Goal: Task Accomplishment & Management: Use online tool/utility

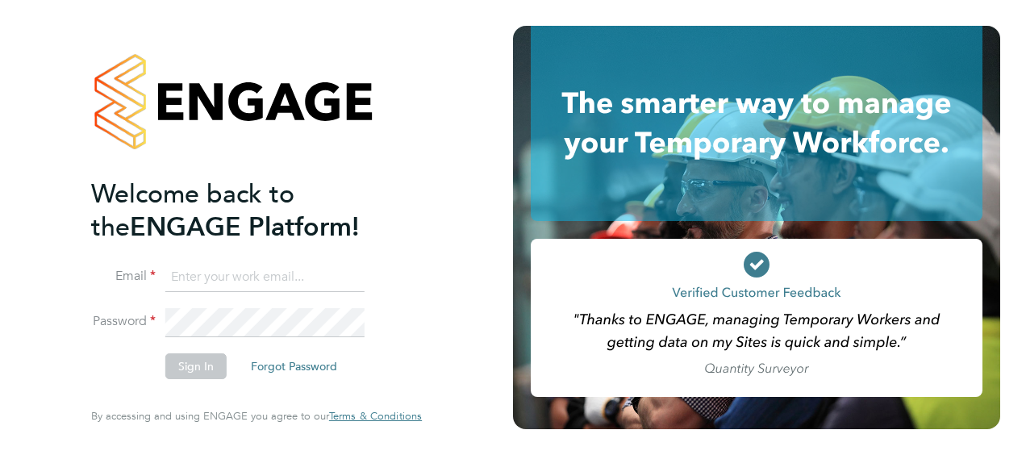
type input "lee.cottrell@vistry.co.uk"
click at [198, 369] on button "Sign In" at bounding box center [195, 366] width 61 height 26
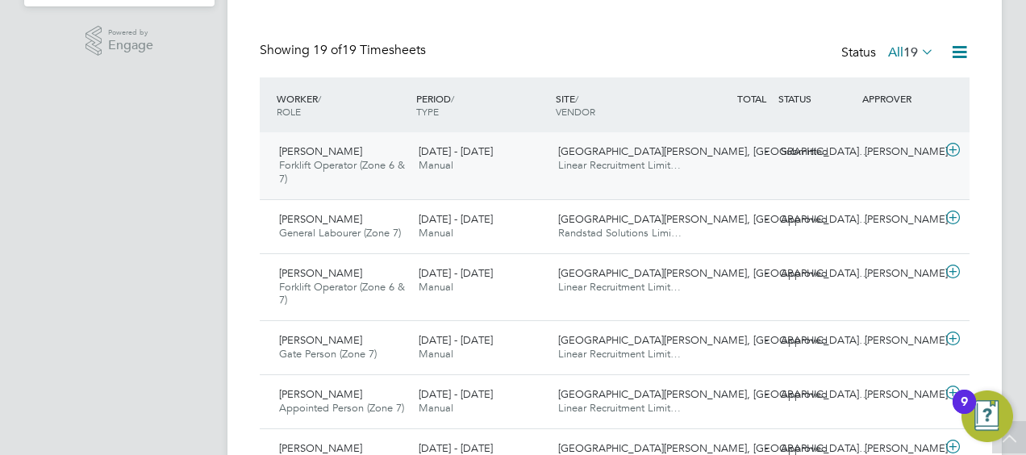
click at [642, 168] on span "Linear Recruitment Limit…" at bounding box center [619, 165] width 123 height 14
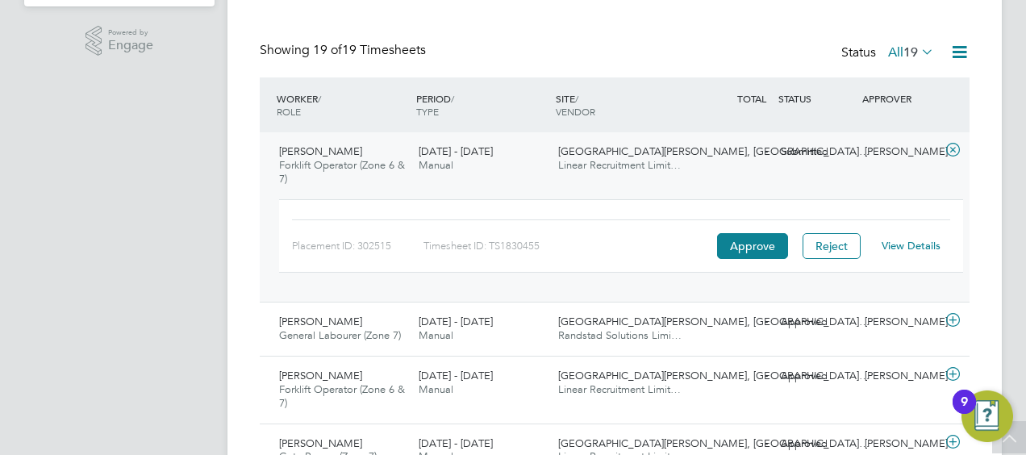
click at [902, 247] on link "View Details" at bounding box center [911, 246] width 59 height 14
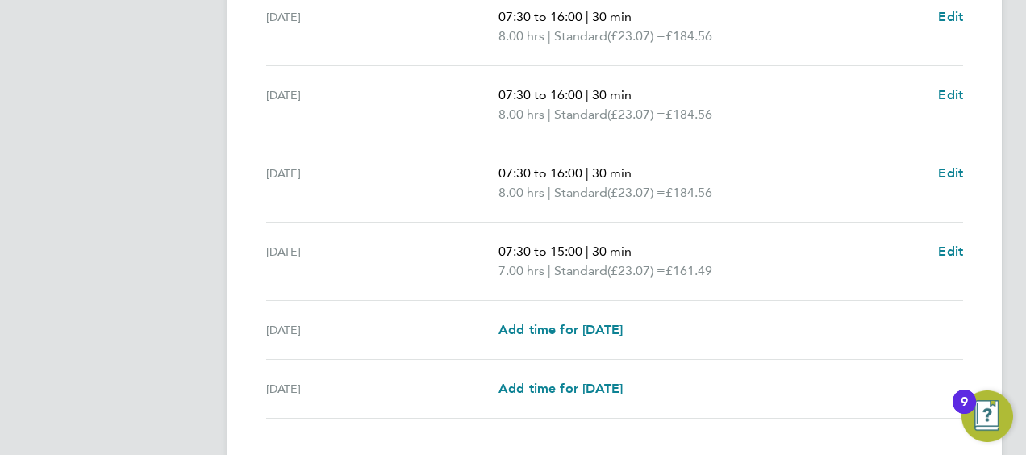
scroll to position [720, 0]
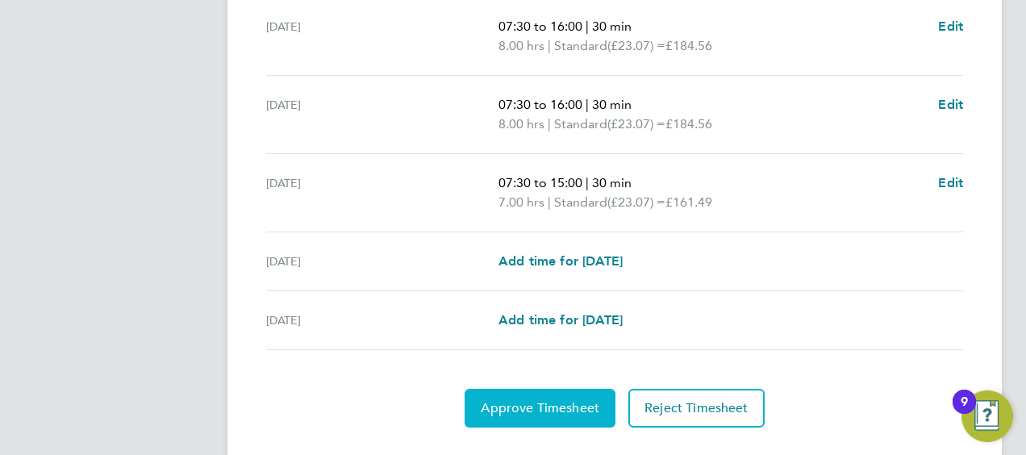
click at [527, 400] on span "Approve Timesheet" at bounding box center [540, 408] width 119 height 16
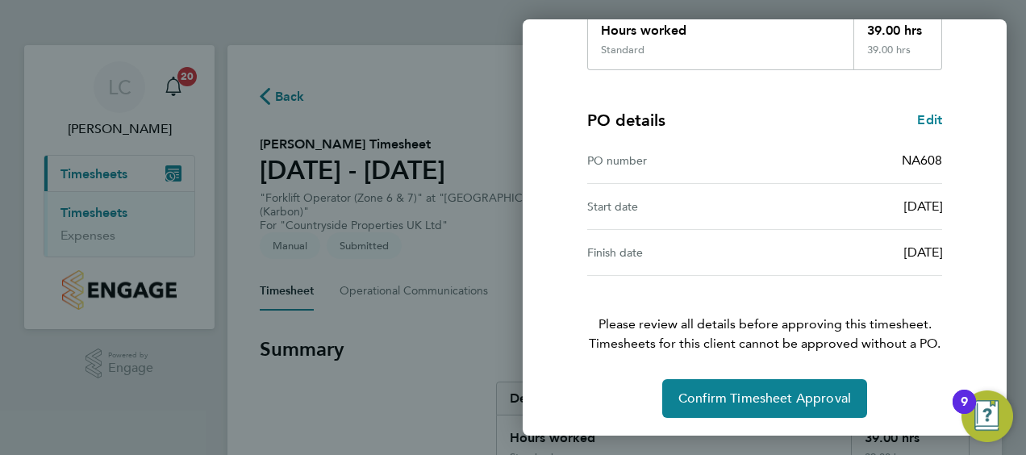
scroll to position [315, 0]
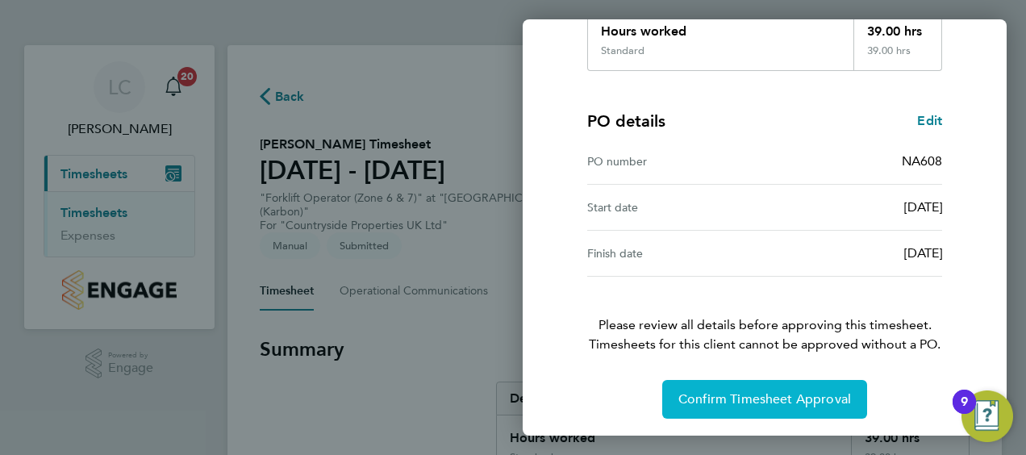
click at [759, 400] on span "Confirm Timesheet Approval" at bounding box center [764, 399] width 173 height 16
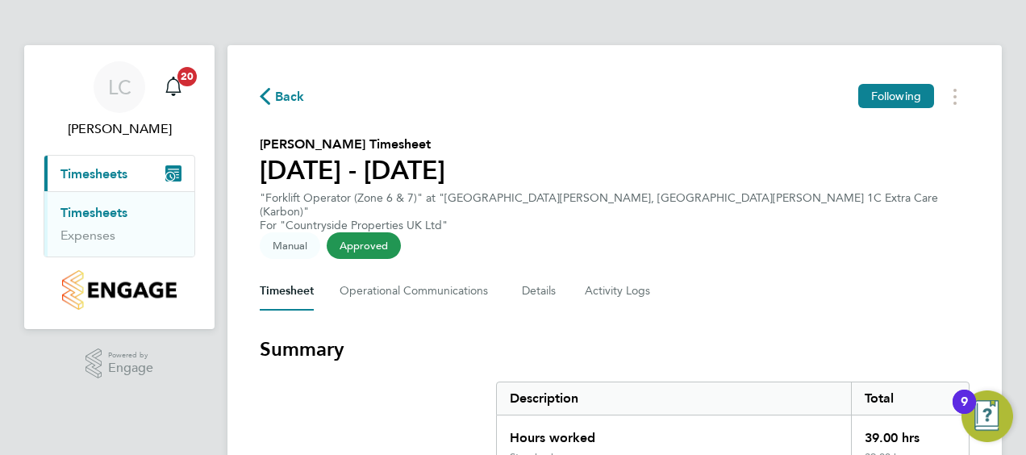
click at [94, 166] on span "Timesheets" at bounding box center [93, 173] width 67 height 15
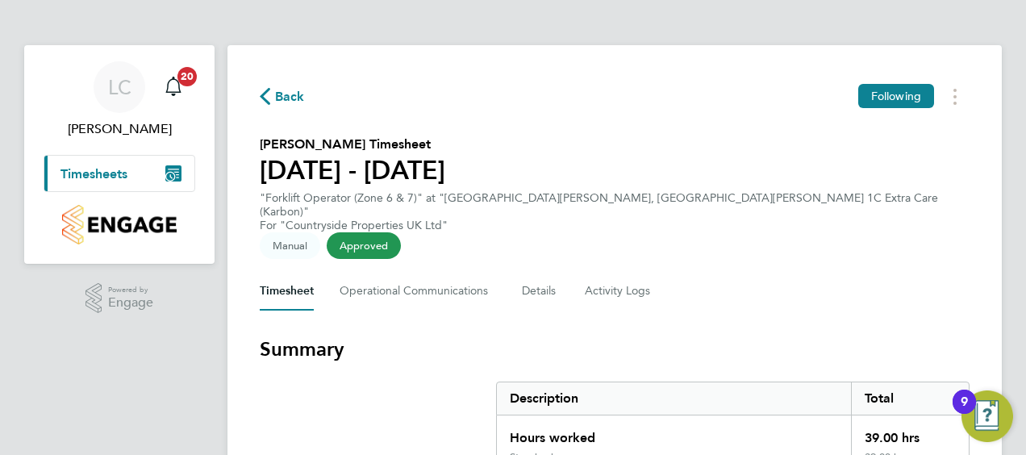
click at [94, 166] on span "Timesheets" at bounding box center [93, 173] width 67 height 15
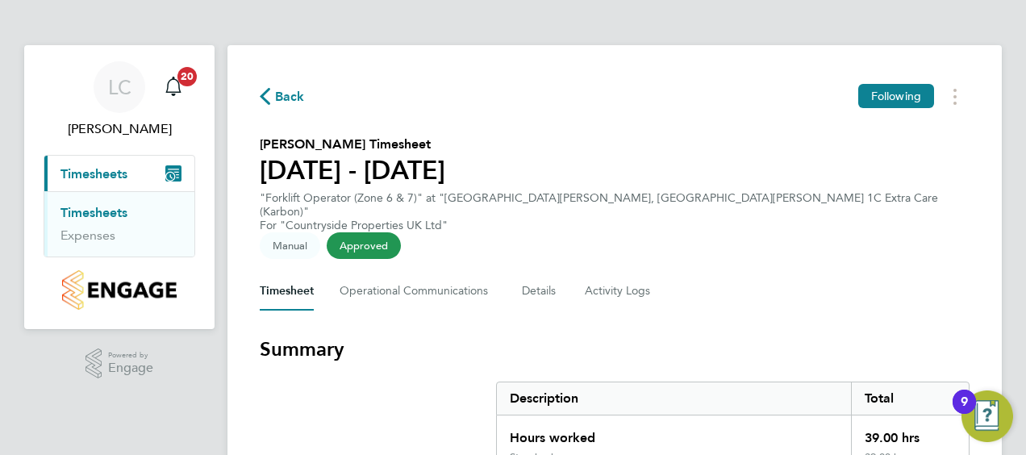
click at [88, 208] on link "Timesheets" at bounding box center [93, 212] width 67 height 15
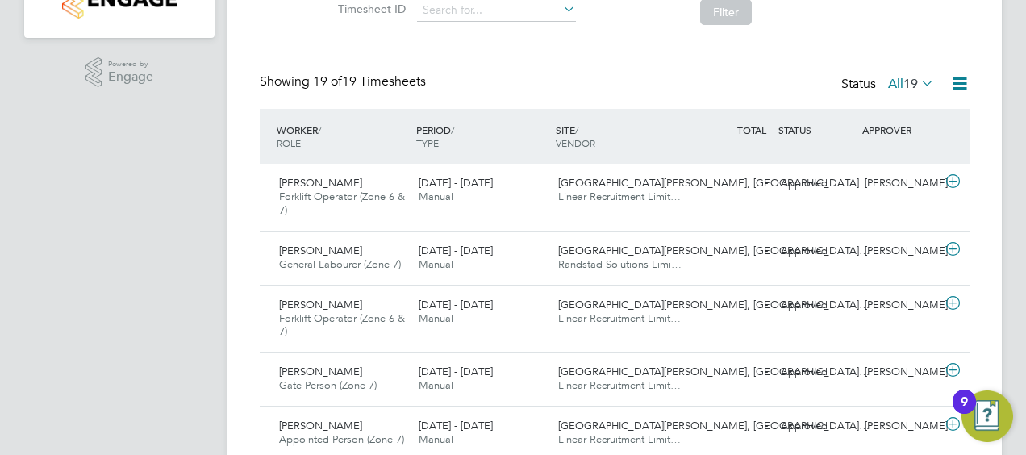
scroll to position [305, 0]
